Goal: Navigation & Orientation: Find specific page/section

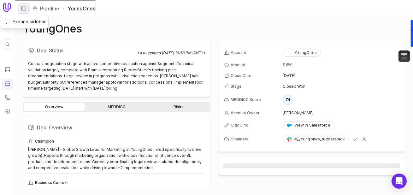
click at [26, 7] on icon "Expand sidebar" at bounding box center [24, 9] width 6 height 6
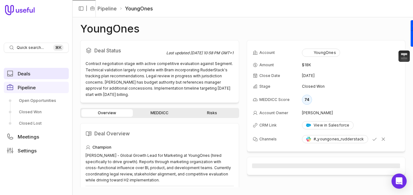
click at [27, 78] on link "Deals" at bounding box center [36, 73] width 65 height 11
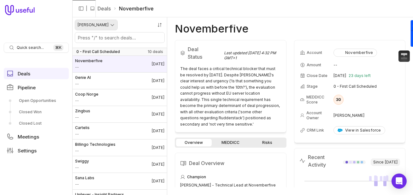
click at [101, 28] on html "Quick search... ⌘ K Deals Pipeline Open Opportunities Closed Won Closed Lost Me…" at bounding box center [206, 97] width 413 height 195
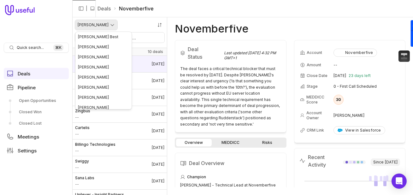
scroll to position [13, 0]
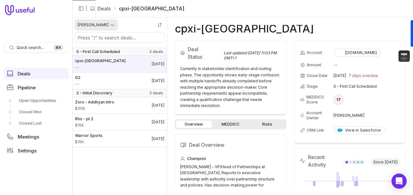
click at [111, 24] on html "Quick search... ⌘ K Deals Pipeline Open Opportunities Closed Won Closed Lost Me…" at bounding box center [206, 97] width 413 height 195
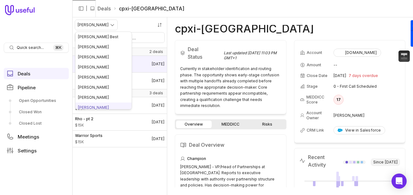
scroll to position [3, 0]
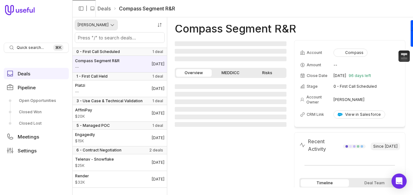
click at [109, 23] on html "Quick search... ⌘ K Deals Pipeline Open Opportunities Closed Won Closed Lost Me…" at bounding box center [206, 97] width 413 height 195
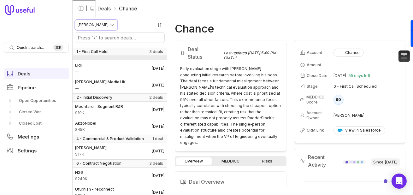
scroll to position [59, 0]
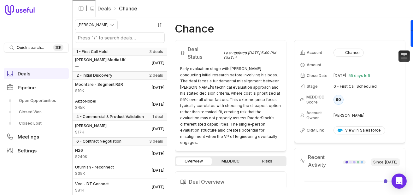
click at [104, 19] on div "[PERSON_NAME]" at bounding box center [120, 32] width 94 height 31
click at [105, 24] on html "Quick search... ⌘ K Deals Pipeline Open Opportunities Closed Won Closed Lost Me…" at bounding box center [206, 97] width 413 height 195
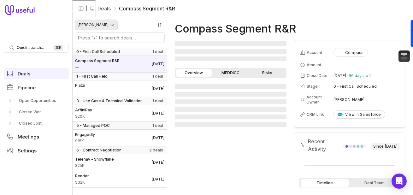
click at [104, 21] on html "Quick search... ⌘ K Deals Pipeline Open Opportunities Closed Won Closed Lost Me…" at bounding box center [206, 97] width 413 height 195
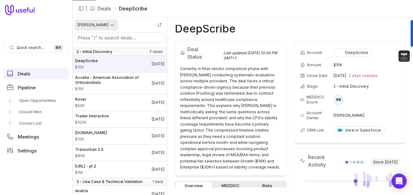
click at [112, 25] on html "Quick search... ⌘ K Deals Pipeline Open Opportunities Closed Won Closed Lost Me…" at bounding box center [206, 97] width 413 height 195
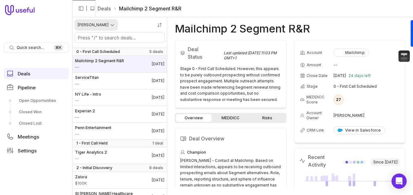
click at [109, 23] on html "Quick search... ⌘ K Deals Pipeline Open Opportunities Closed Won Closed Lost Me…" at bounding box center [206, 97] width 413 height 195
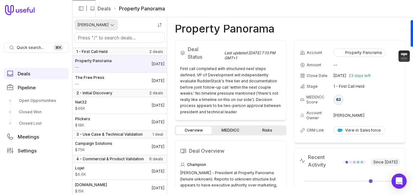
click at [111, 27] on html "Quick search... ⌘ K Deals Pipeline Open Opportunities Closed Won Closed Lost Me…" at bounding box center [206, 97] width 413 height 195
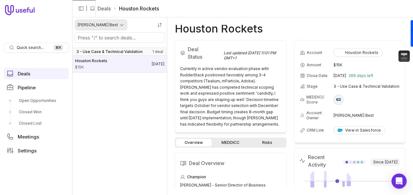
click at [96, 25] on html "Quick search... ⌘ K Deals Pipeline Open Opportunities Closed Won Closed Lost Me…" at bounding box center [206, 97] width 413 height 195
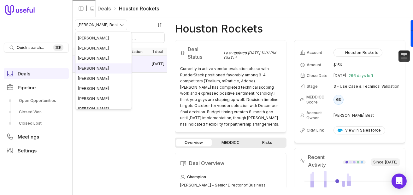
scroll to position [23, 0]
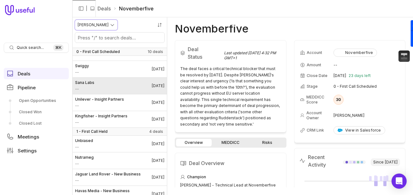
scroll to position [142, 0]
